Goal: Transaction & Acquisition: Purchase product/service

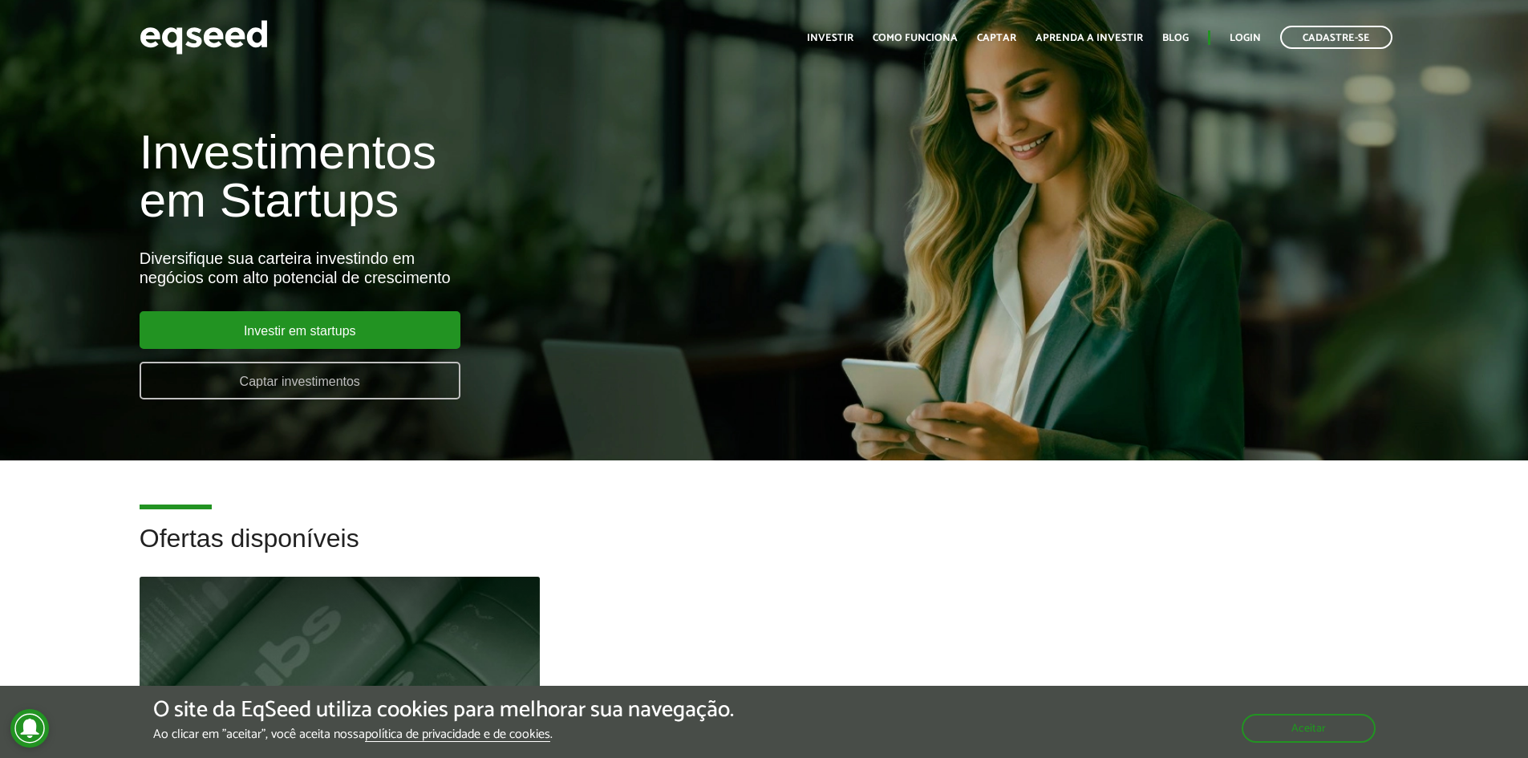
click at [361, 390] on link "Captar investimentos" at bounding box center [300, 381] width 321 height 38
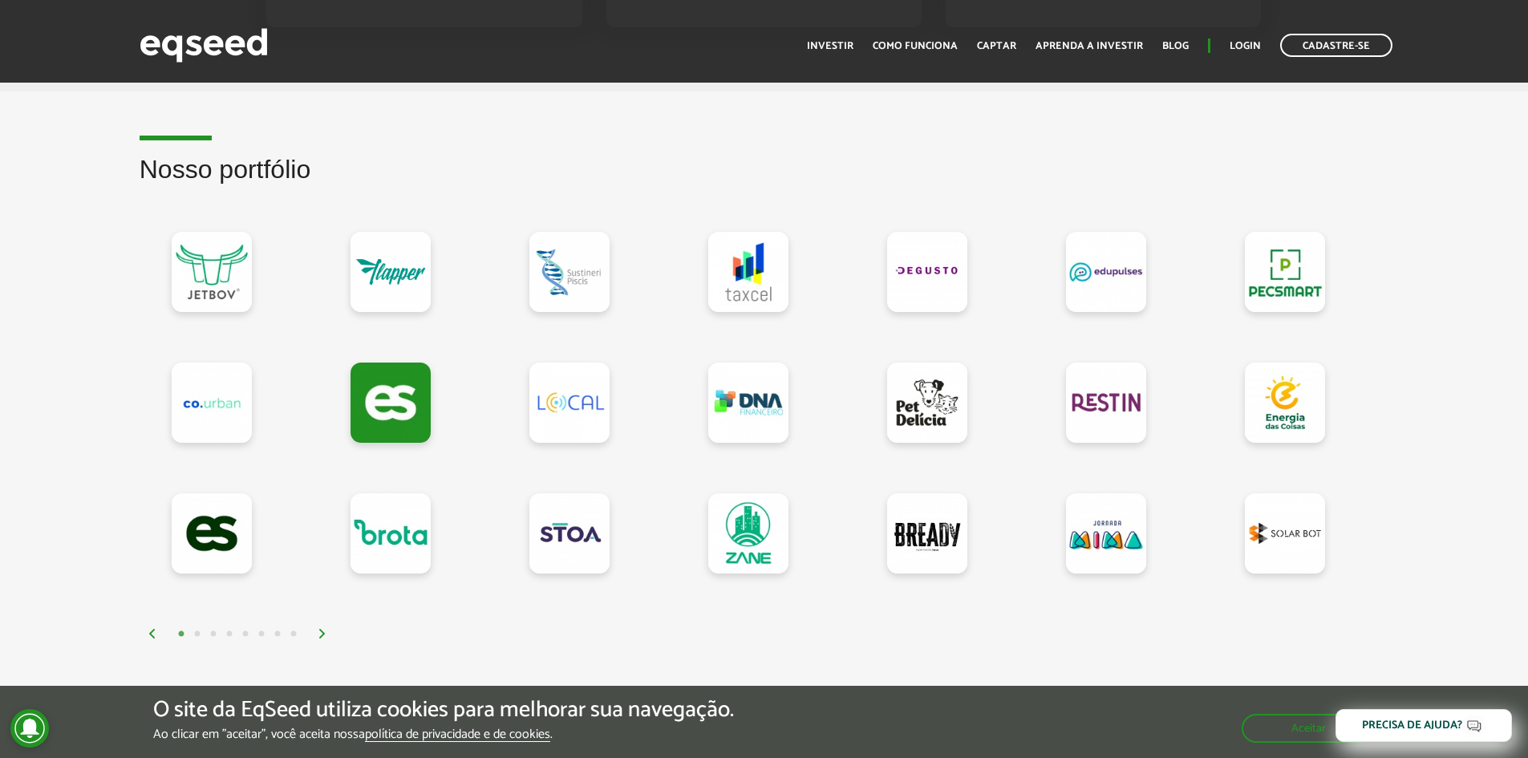
scroll to position [1283, 0]
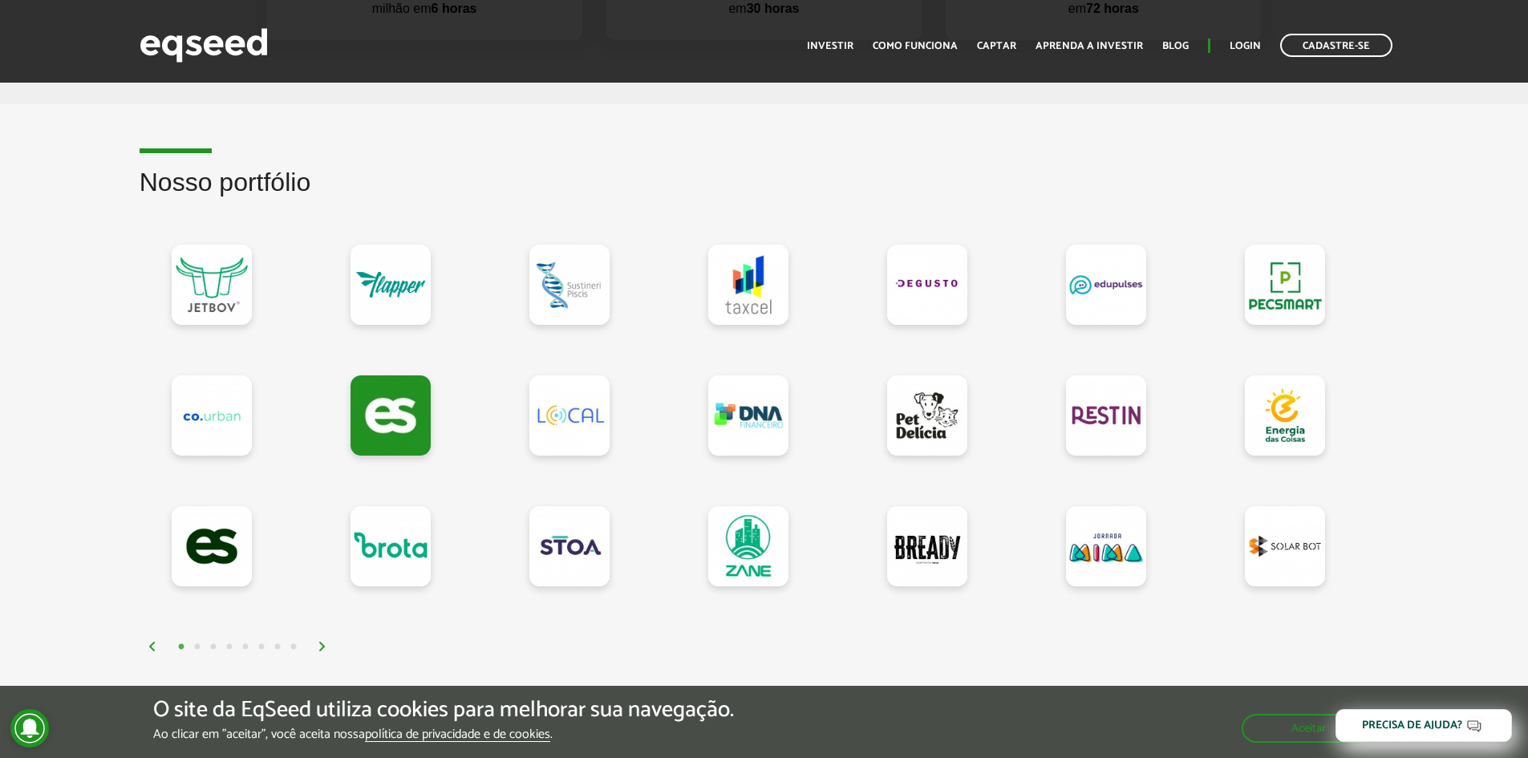
click at [318, 650] on img at bounding box center [323, 647] width 10 height 10
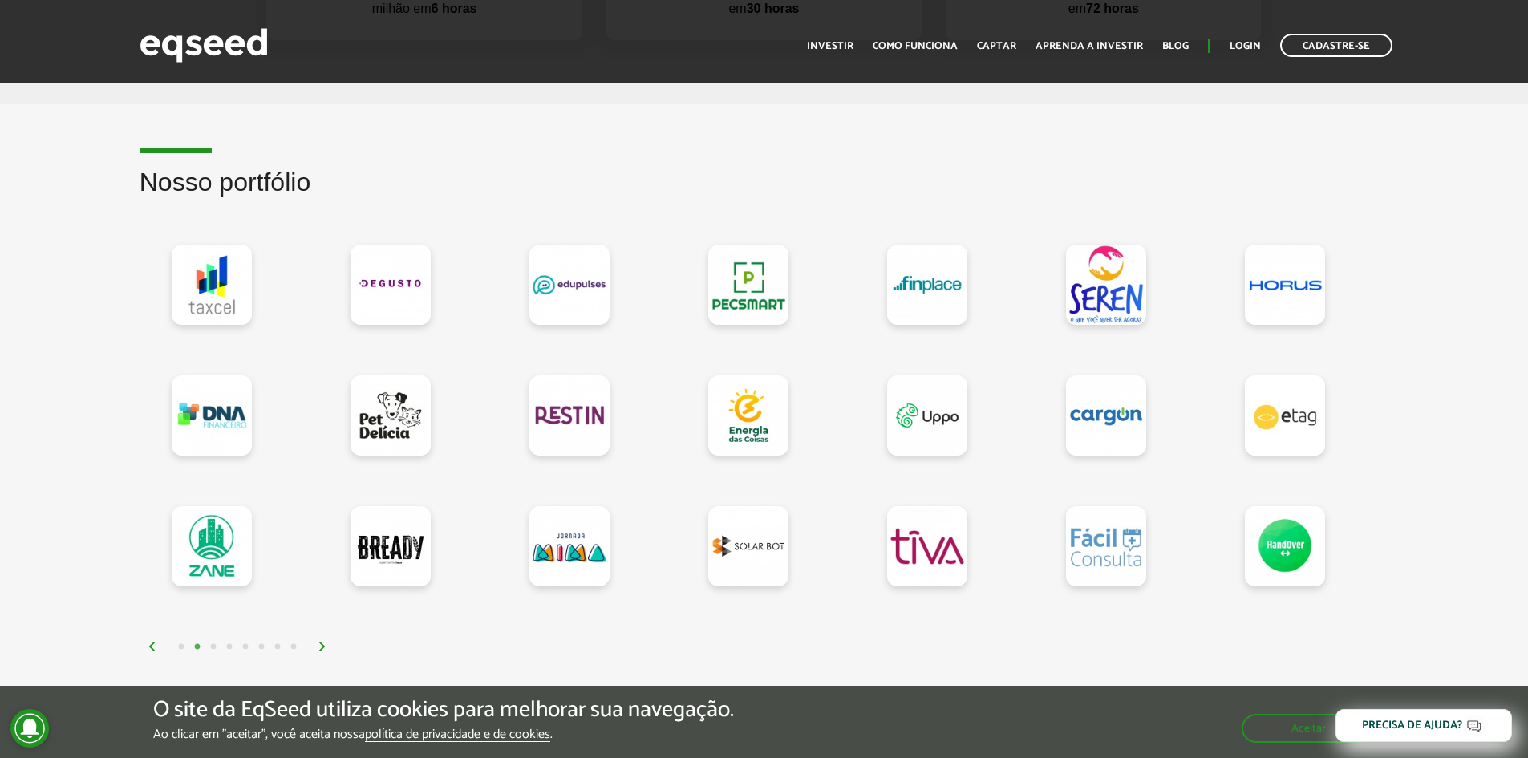
click at [318, 650] on img at bounding box center [323, 647] width 10 height 10
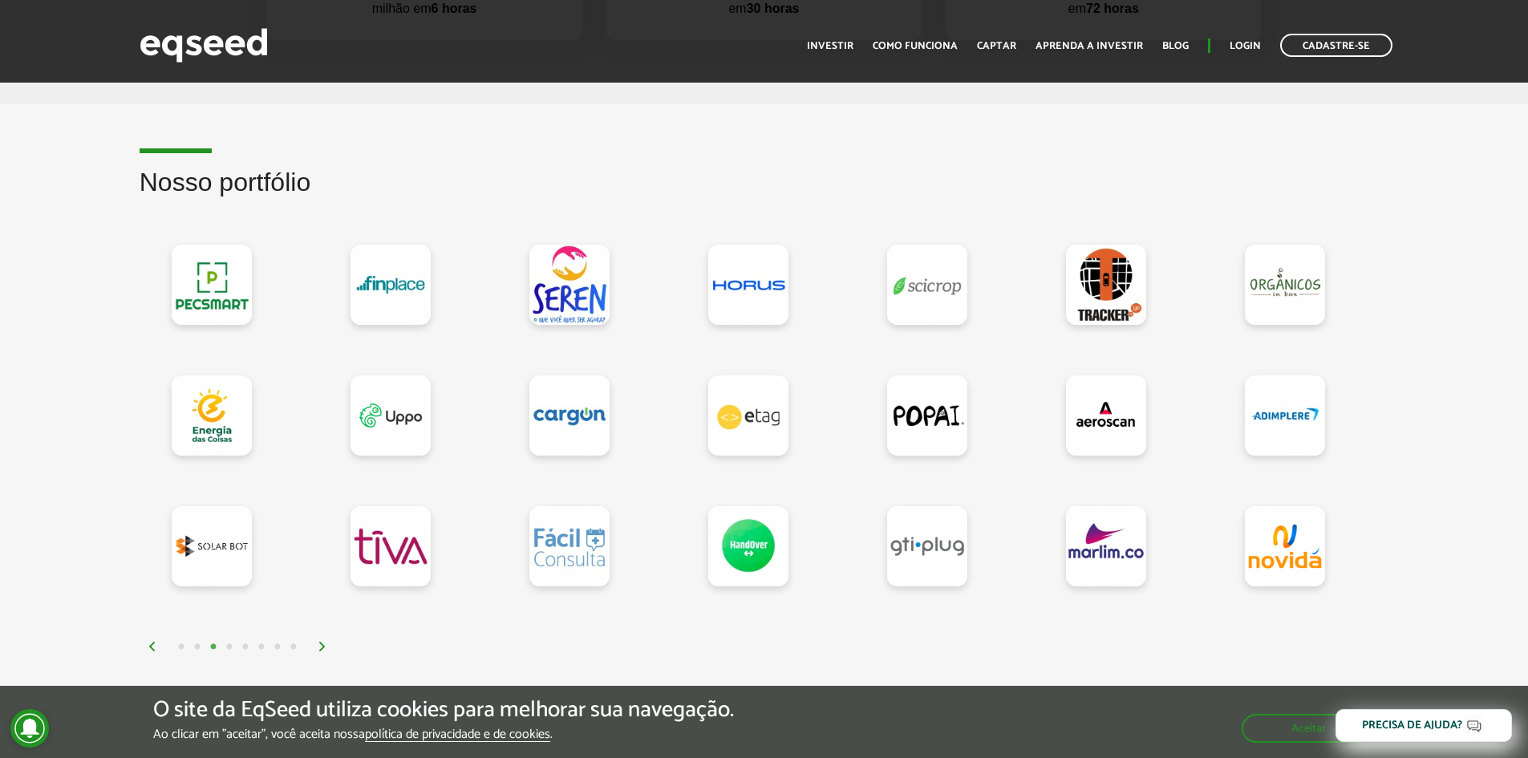
click at [318, 650] on img at bounding box center [323, 647] width 10 height 10
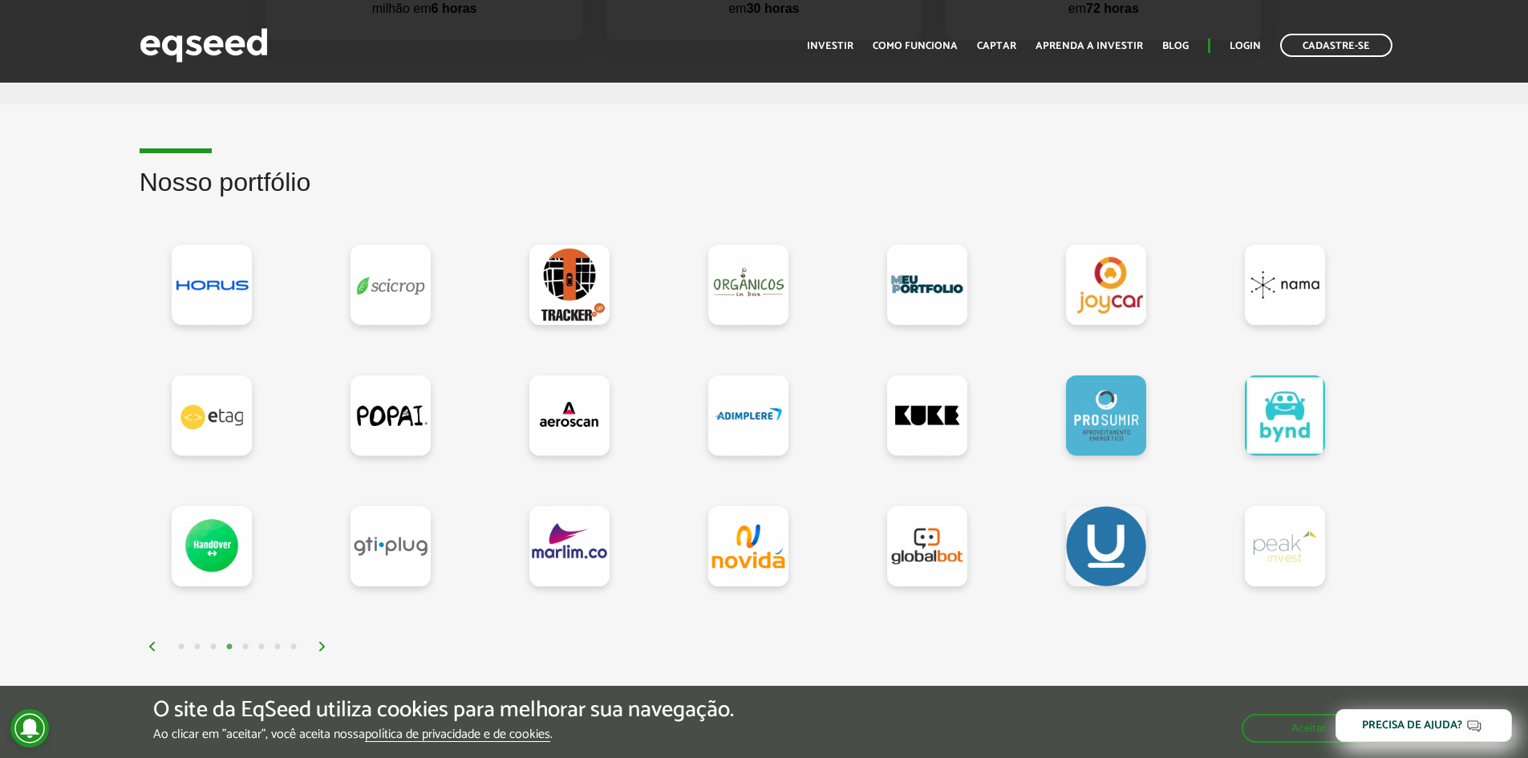
click at [318, 650] on img at bounding box center [323, 647] width 10 height 10
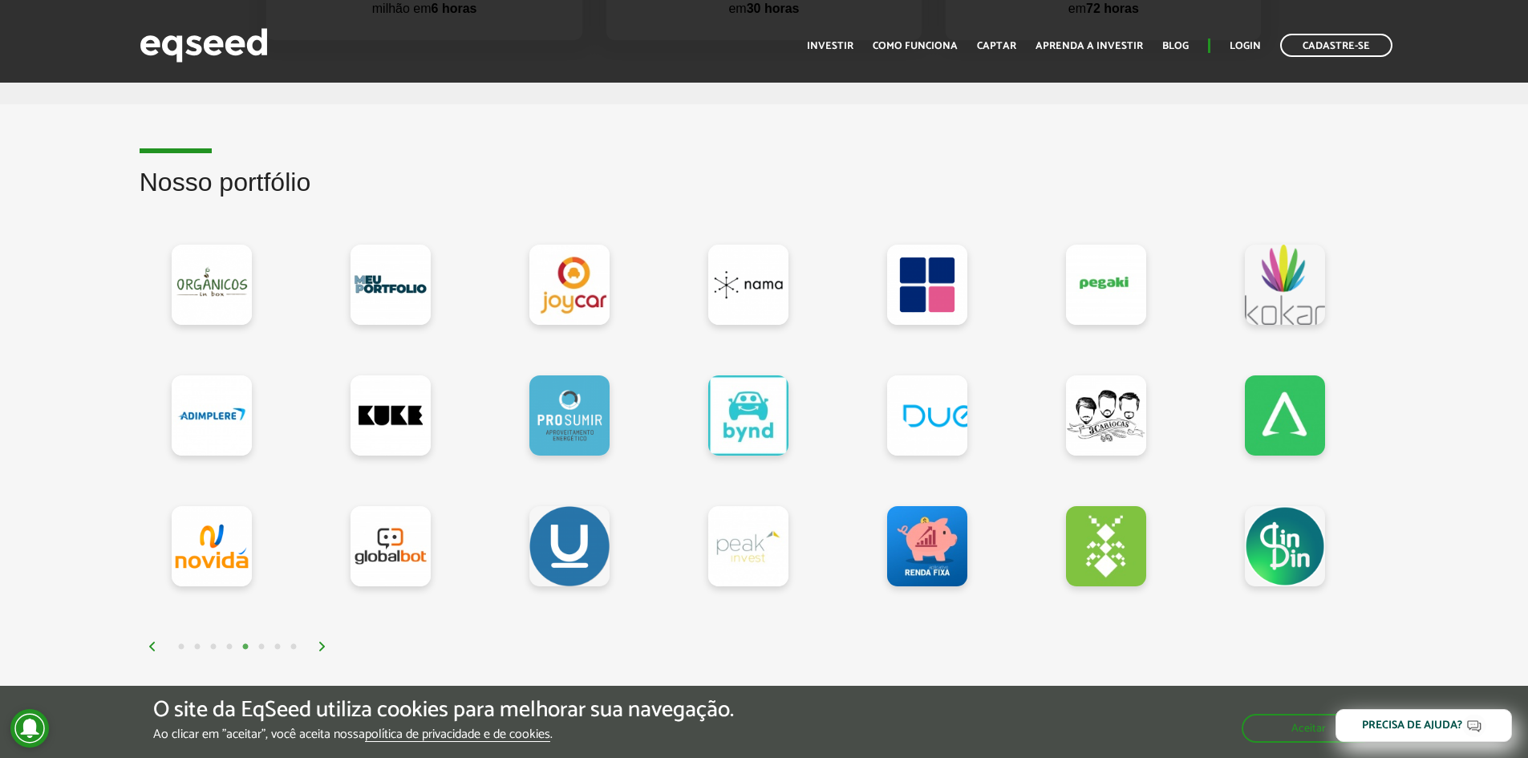
click at [318, 650] on img at bounding box center [323, 647] width 10 height 10
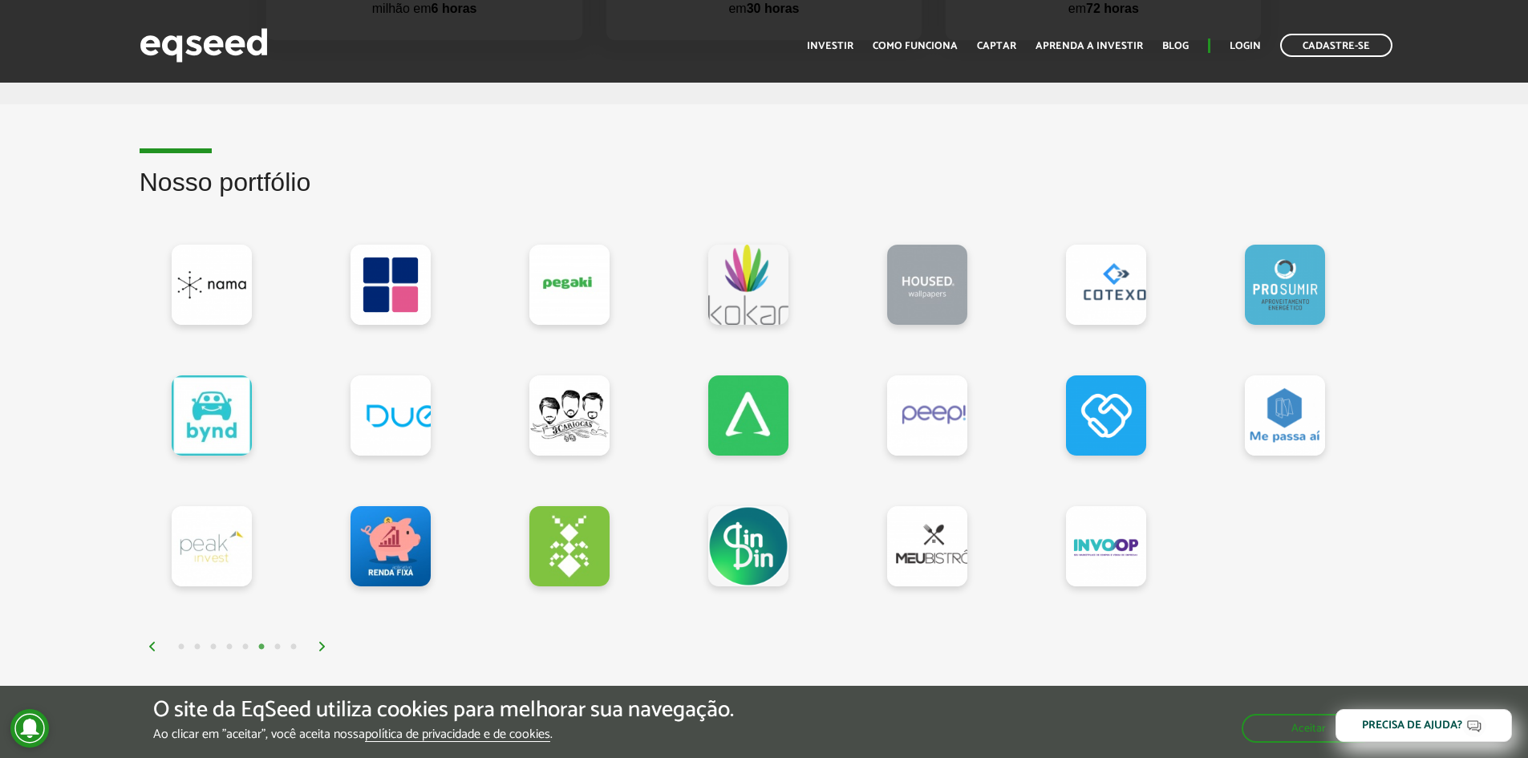
click at [318, 650] on img at bounding box center [323, 647] width 10 height 10
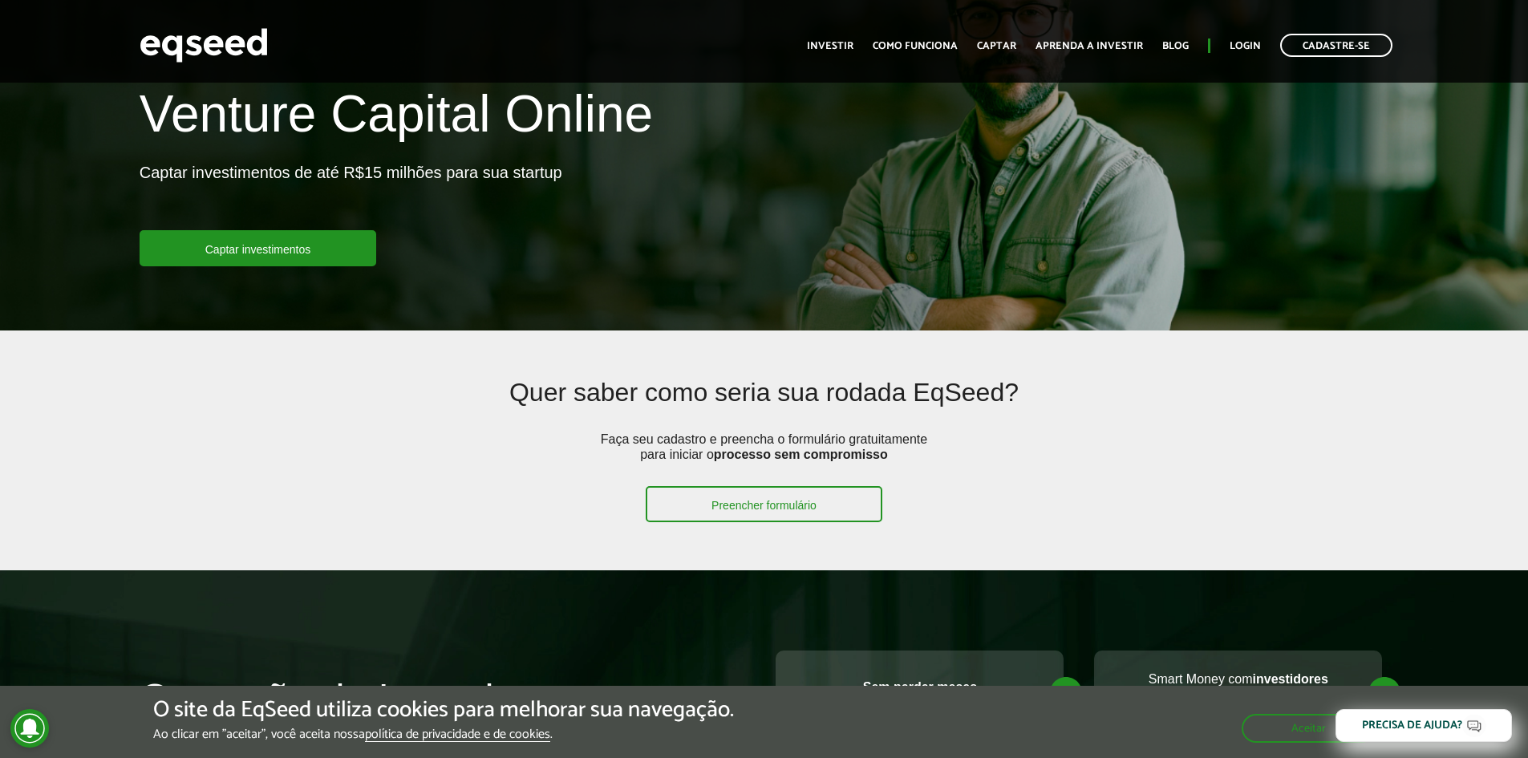
scroll to position [0, 0]
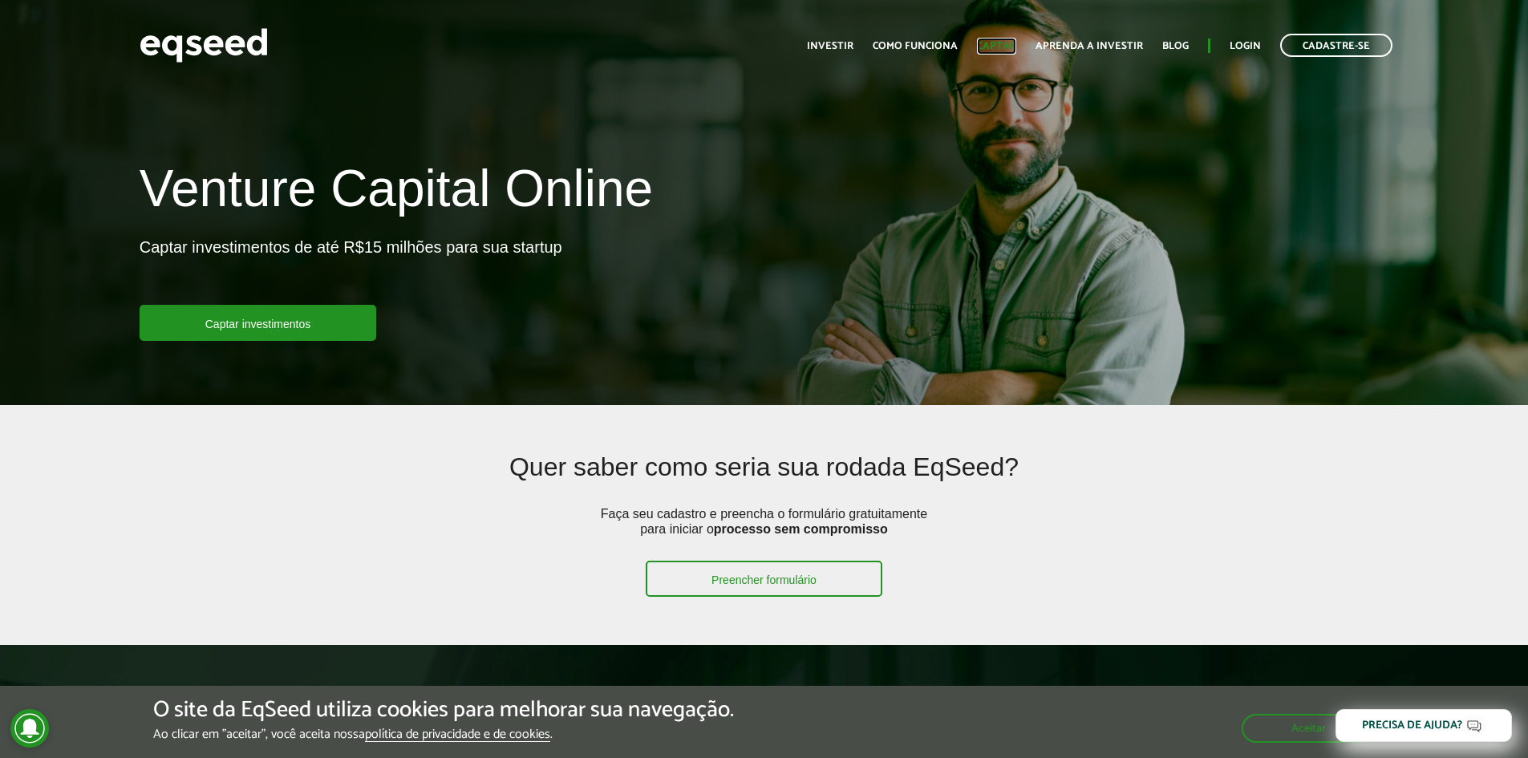
click at [1003, 47] on link "Captar" at bounding box center [996, 46] width 39 height 10
click at [833, 41] on link "Investir" at bounding box center [830, 46] width 47 height 10
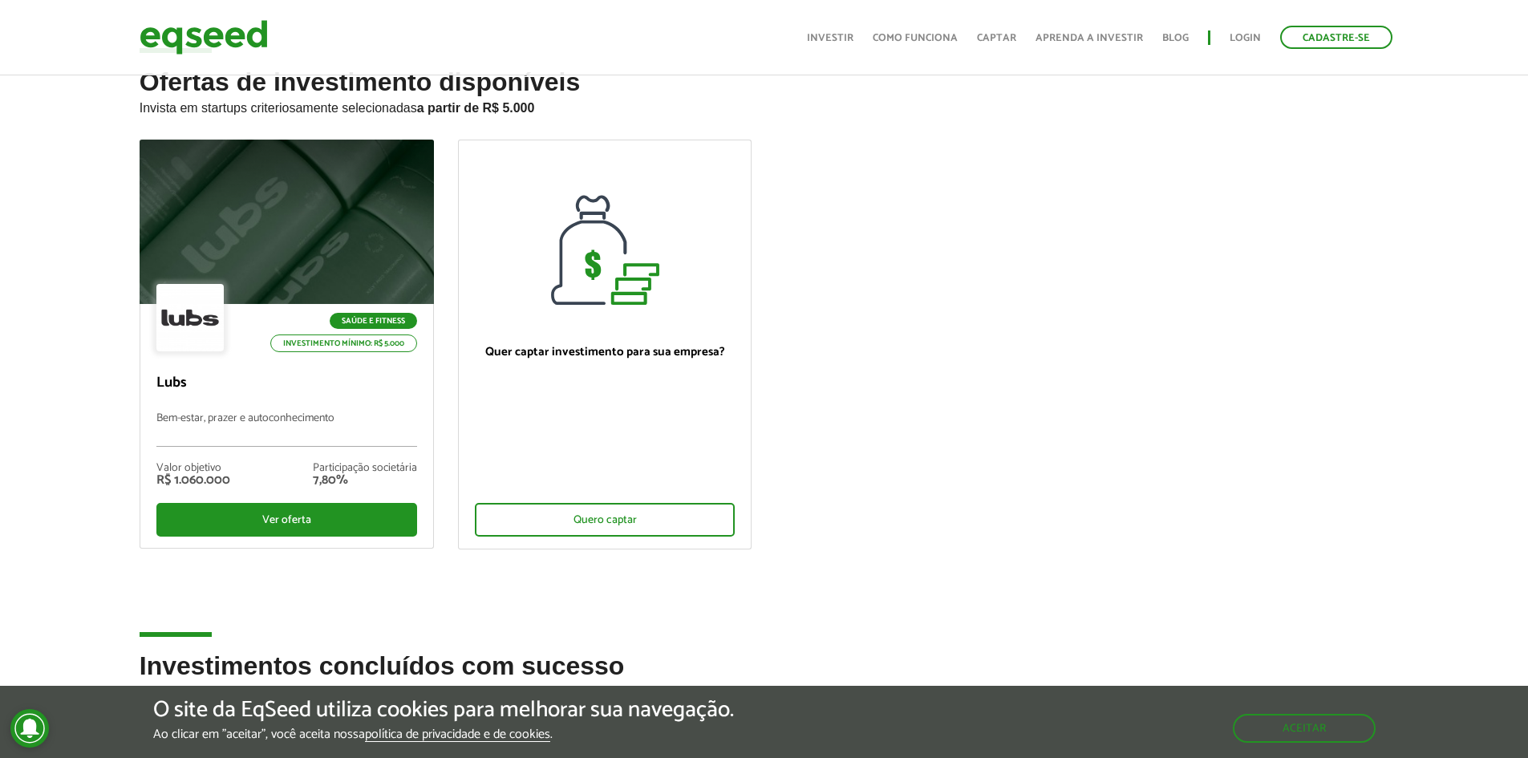
scroll to position [80, 0]
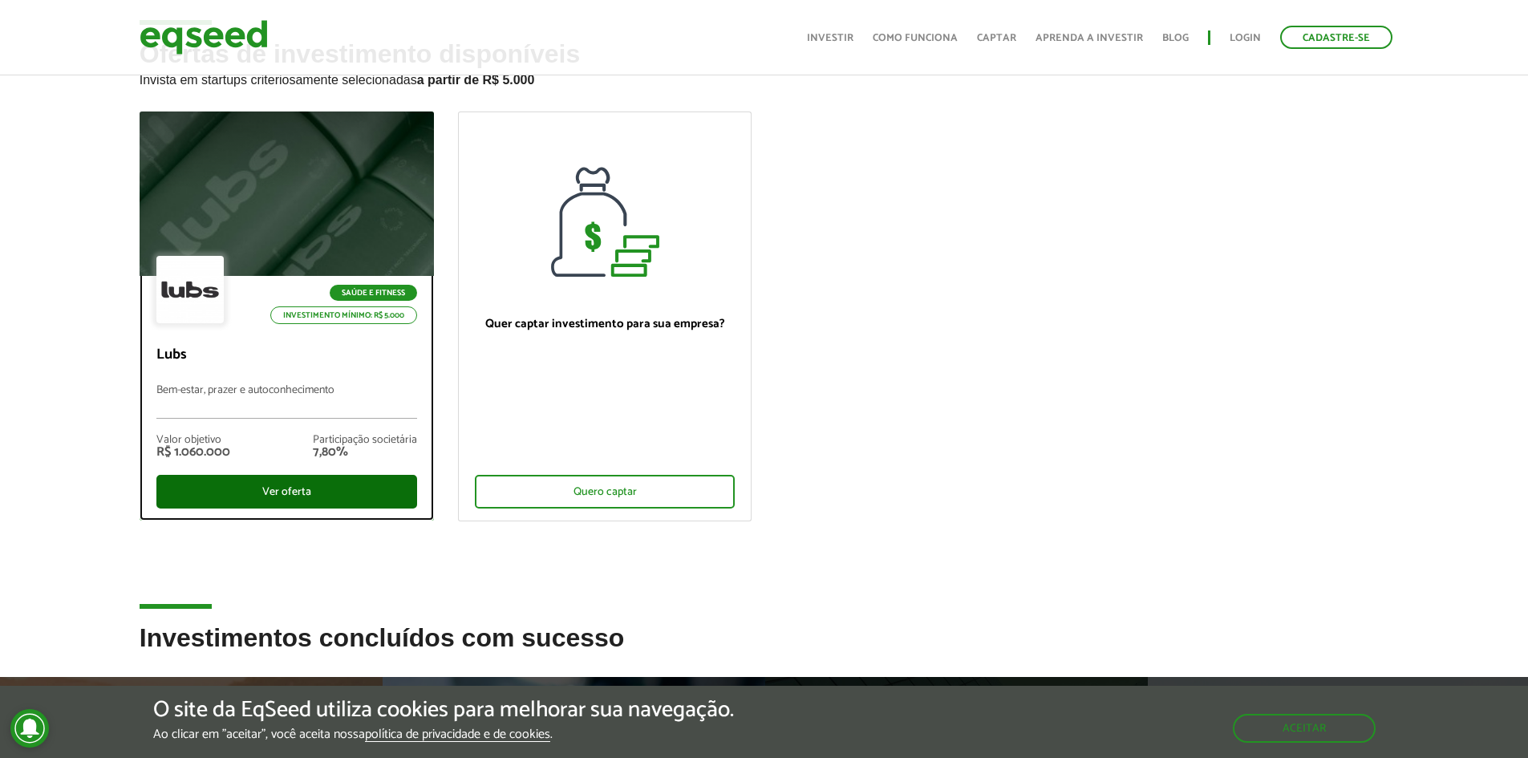
click at [284, 492] on div "Ver oferta" at bounding box center [286, 492] width 261 height 34
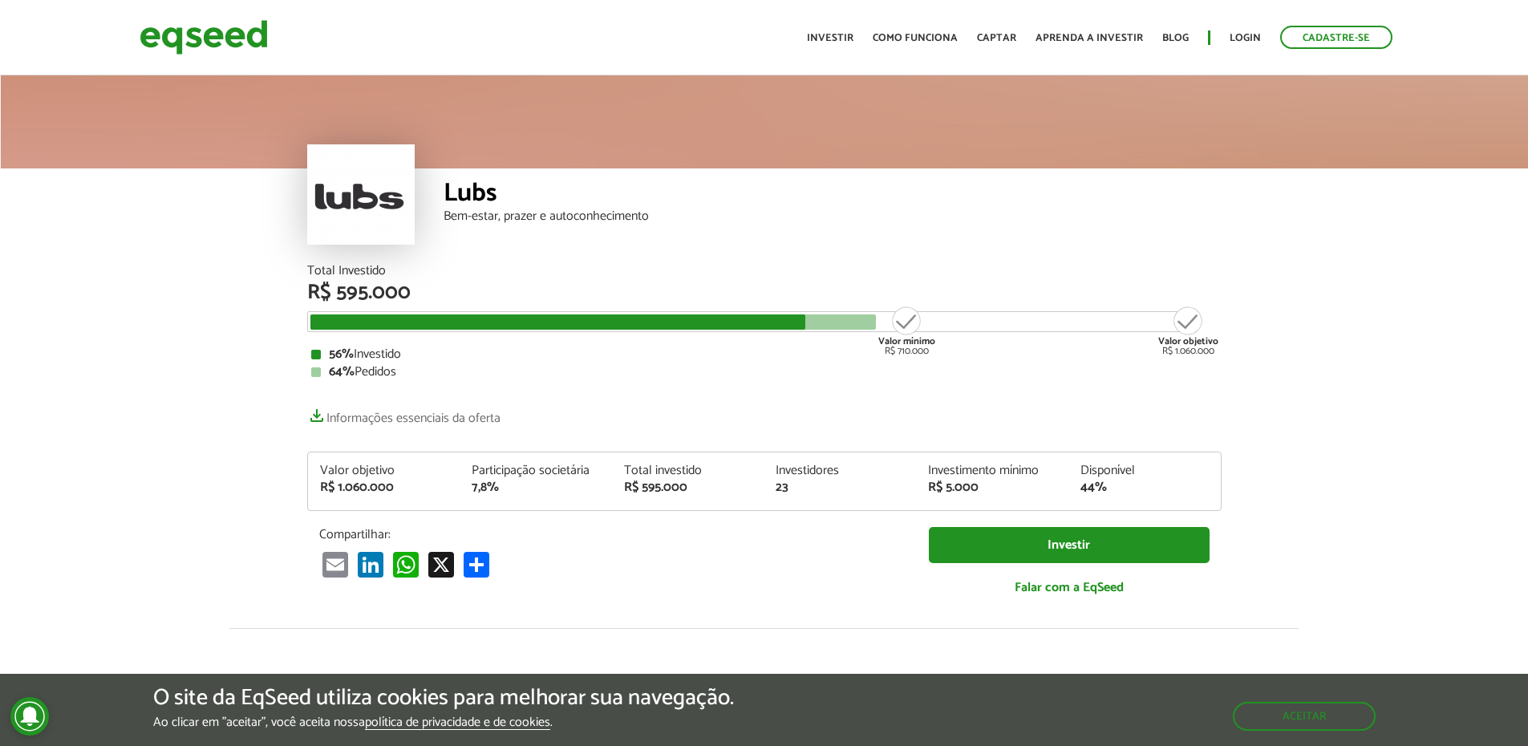
click at [346, 376] on strong "64%" at bounding box center [342, 372] width 26 height 22
click at [530, 387] on div "Total Investido R$ 595.000 Valor mínimo R$ 710.000 Valor objetivo R$ 1.060.000 …" at bounding box center [764, 438] width 914 height 347
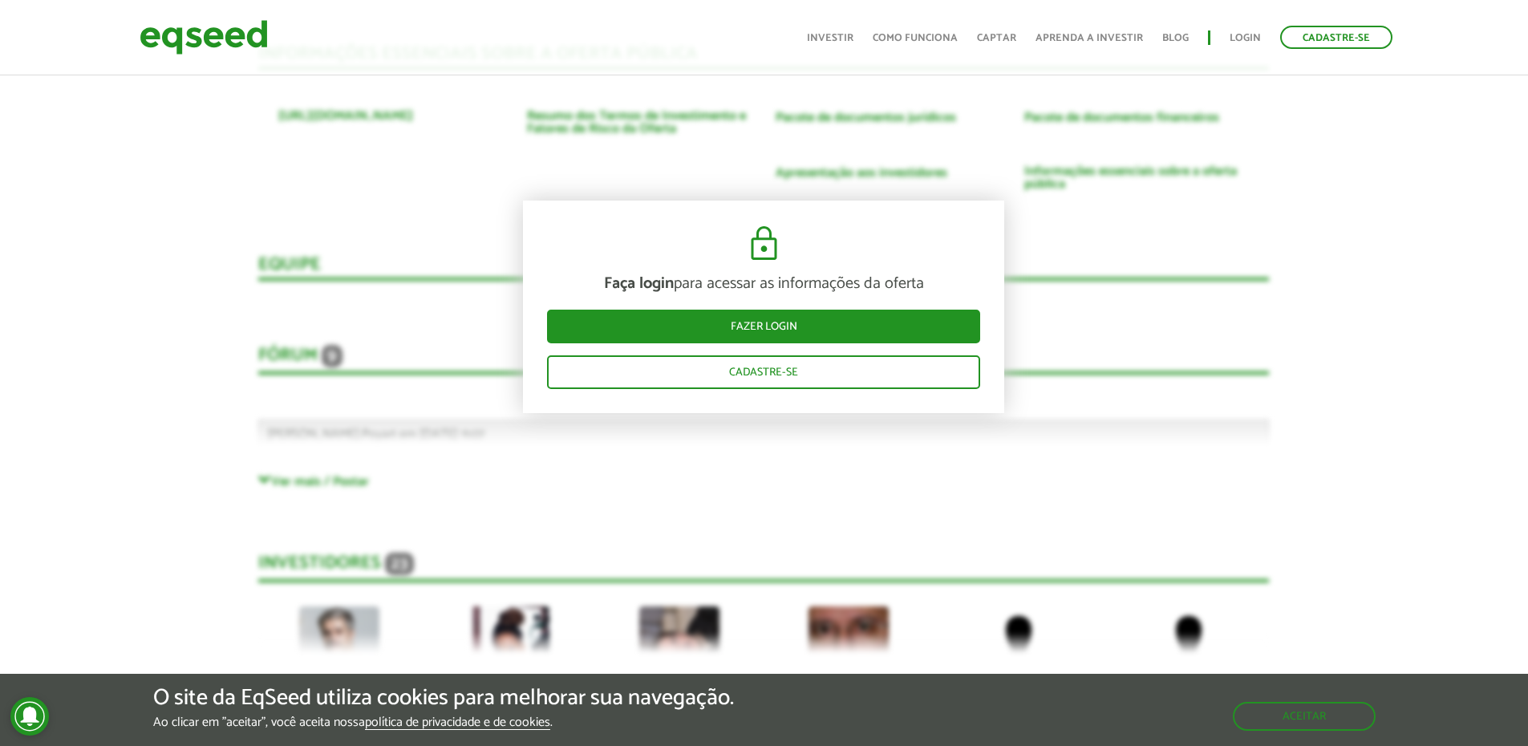
scroll to position [2887, 0]
